Goal: Task Accomplishment & Management: Complete application form

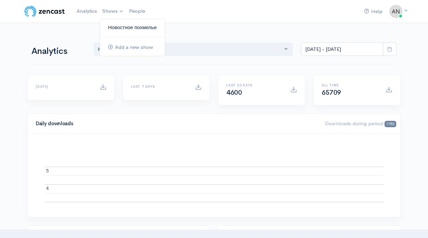
click at [115, 29] on link "Новостное похмелье" at bounding box center [132, 28] width 65 height 12
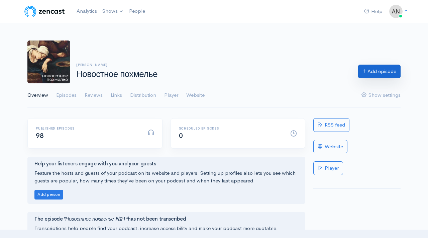
click at [374, 71] on link "Add episode" at bounding box center [379, 72] width 43 height 14
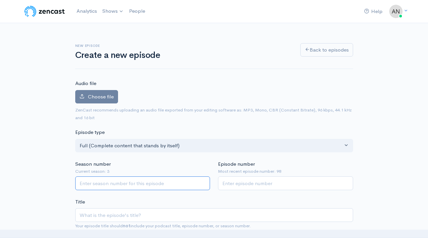
click at [120, 184] on input "Season number" at bounding box center [142, 183] width 135 height 14
type input "3"
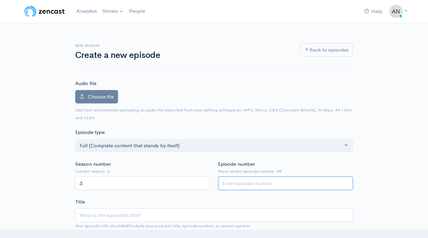
click at [234, 184] on input "Episode number" at bounding box center [285, 183] width 135 height 14
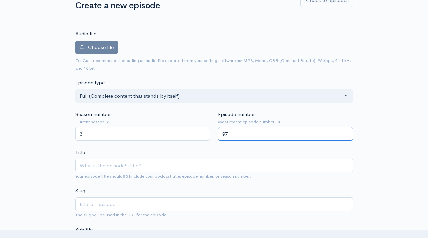
scroll to position [57, 0]
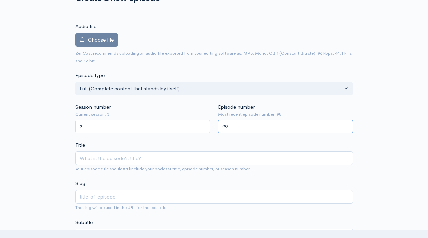
type input "99"
click at [197, 155] on input "Title" at bounding box center [214, 158] width 278 height 14
type input "Y"
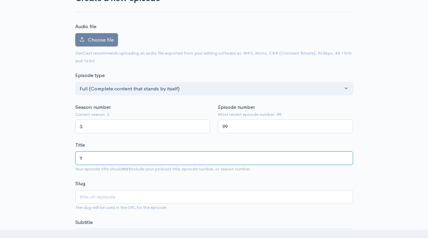
type input "y"
type input "Yj"
type input "yj"
type input "Y"
type input "y"
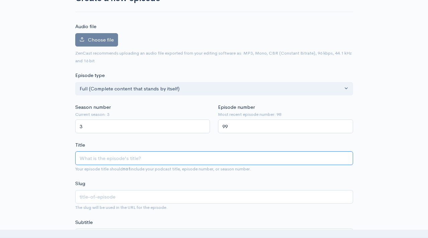
type input "Н"
type input "n"
type input "Но"
type input "no"
type input "Нов"
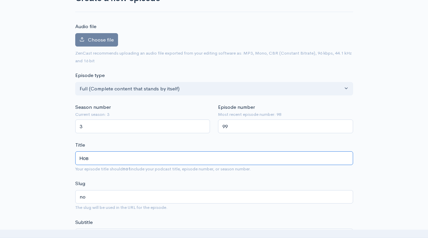
type input "nov"
type input "Ново"
type input "novo"
type input "Новост"
type input "novost"
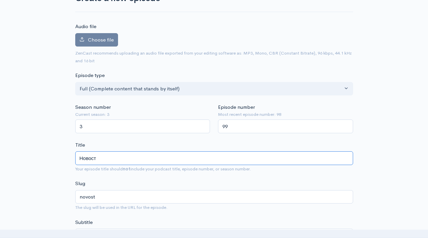
type input "Новостг"
type input "novostg"
type input "Новостгое"
type input "novostgoe"
type input "Новостго"
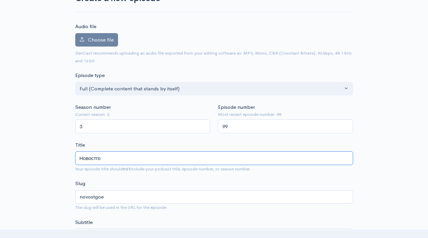
type input "novostgo"
type input "Новостг"
type input "novostg"
type input "Новост"
type input "novost"
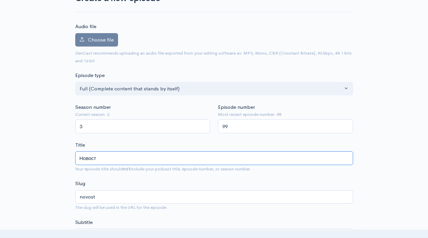
type input "Новостн"
type input "novostn"
type input "Новостное"
type input "novostno"
type input "Новостное"
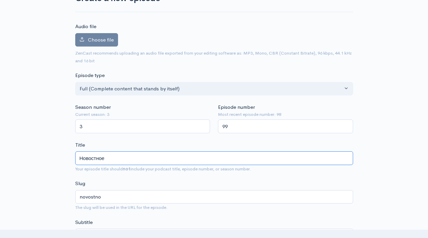
type input "novostnoe"
type input "Новостное по"
type input "novostnoe-po"
type input "Новостное поз"
type input "novostnoe-poz"
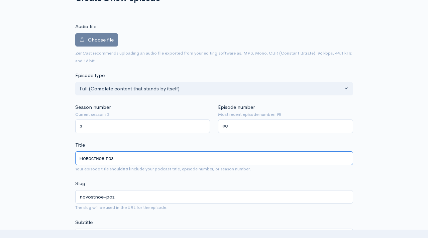
type input "Новостное по"
type input "novostnoe-po"
type input "Новостное пох"
type input "novostnoe-poh"
type input "Новостное похм"
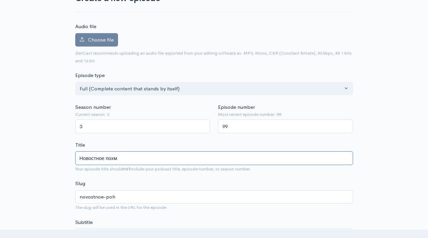
type input "novostnoe-pohm"
type input "Новостное похмел"
type input "novostnoe-pohmel"
type input "Новостное похмелье"
type input "novostnoe-pohmele"
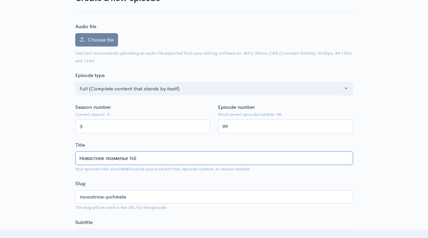
type input "Новостное похмелье №9"
type input "novostnoe-pohmele-9"
type input "Новостное похмелье №99"
type input "novostnoe-pohmele-99"
type input "Новостное похмелье №99"
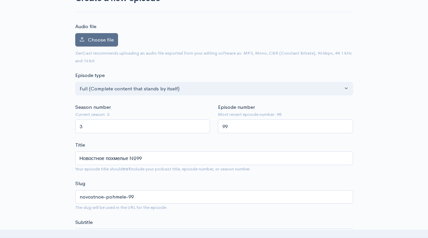
click at [109, 39] on span "Choose file" at bounding box center [101, 39] width 26 height 6
click at [0, 0] on input "Choose file" at bounding box center [0, 0] width 0 height 0
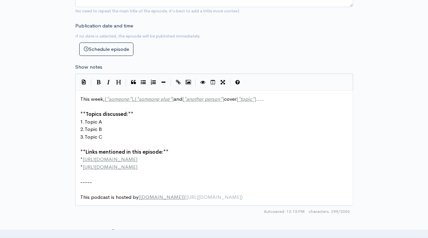
scroll to position [350, 0]
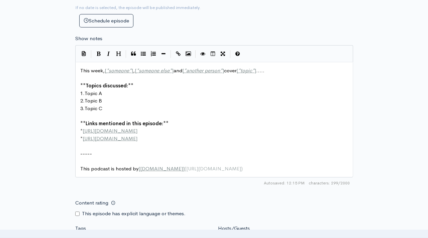
click at [156, 111] on pre "3. Topic C" at bounding box center [214, 109] width 271 height 8
type textarea "This week, [*someone*], [*someone else*] and [*another person*] cover [*topic*]…"
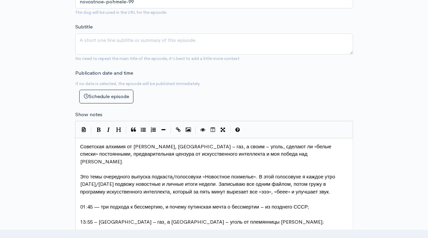
scroll to position [306, 0]
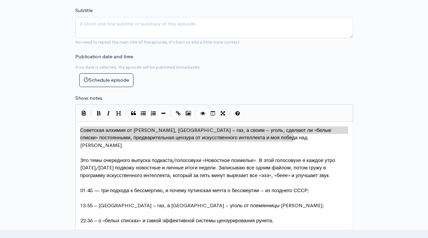
drag, startPoint x: 296, startPoint y: 138, endPoint x: 70, endPoint y: 129, distance: 226.1
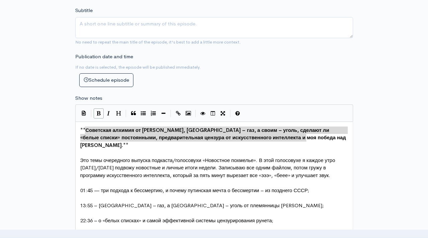
type textarea "ветская алхимия от Путина, Китаю – газ, а своим – уголь, сделают ли «белые спис…"
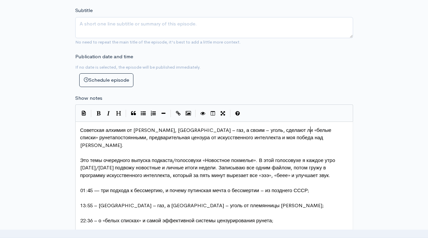
type textarea "рунета"
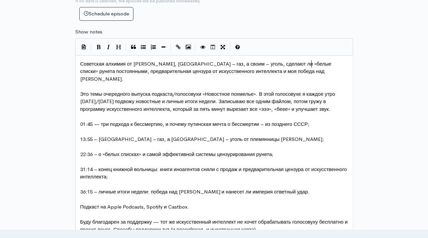
scroll to position [380, 0]
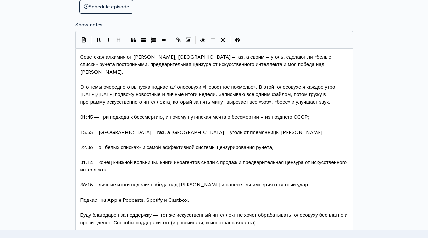
click at [218, 144] on span "22:36 – о «белых списках» и самой эффективной системы цензурирования рунета;" at bounding box center [176, 147] width 193 height 6
type textarea "е"
click at [247, 181] on span "36:15 – личные итоги недели: победа над Малофеевым и нанесет ли империя ответны…" at bounding box center [195, 184] width 230 height 6
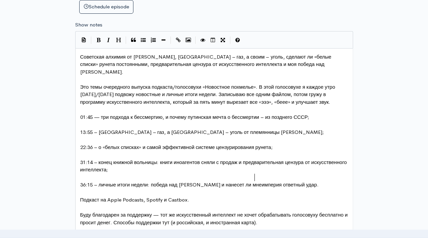
type textarea "мне"
click at [212, 181] on span "36:15 – личные итоги недели: победа над Малофеевым и нанесет ли мне империя отв…" at bounding box center [200, 184] width 240 height 6
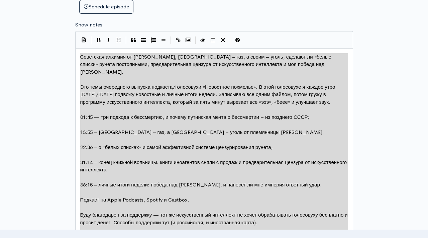
type textarea "Советская алхимия от Путина, Китаю – газ, а своим – уголь, сделают ли «белые сп…"
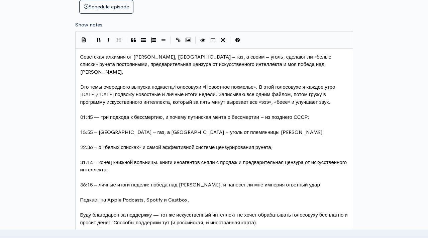
scroll to position [413, 0]
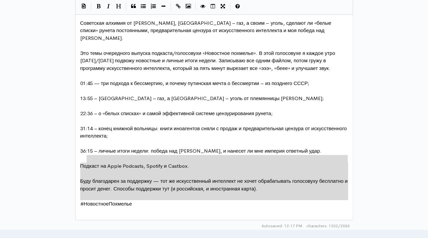
type textarea "Подкаст на Apple Podcasts, Spotify и Castbox. Буду благодарен за поддержку — то…"
drag, startPoint x: 140, startPoint y: 201, endPoint x: 77, endPoint y: 153, distance: 79.5
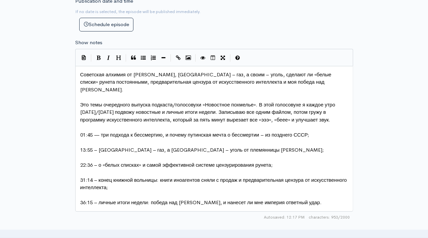
scroll to position [353, 0]
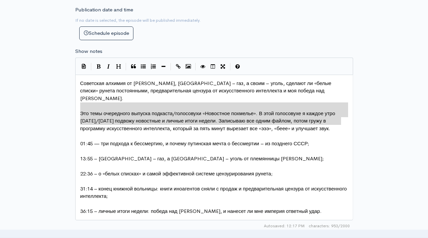
type textarea "Это темы очередного выпуска подкаста/голосовухи «Новостное похмелье». В этой го…"
drag, startPoint x: 341, startPoint y: 122, endPoint x: 66, endPoint y: 100, distance: 276.0
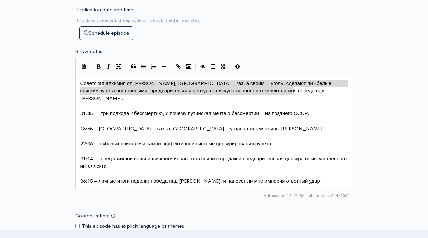
type textarea "Советская алхимия от Путина, Китаю – газ, а своим – уголь, сделают ли «белые сп…"
drag, startPoint x: 300, startPoint y: 90, endPoint x: 73, endPoint y: 80, distance: 226.5
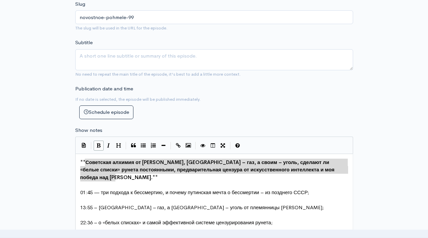
scroll to position [547, 0]
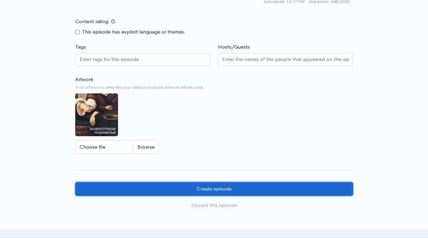
click at [167, 185] on input "Create episode" at bounding box center [214, 189] width 278 height 14
